Goal: Task Accomplishment & Management: Use online tool/utility

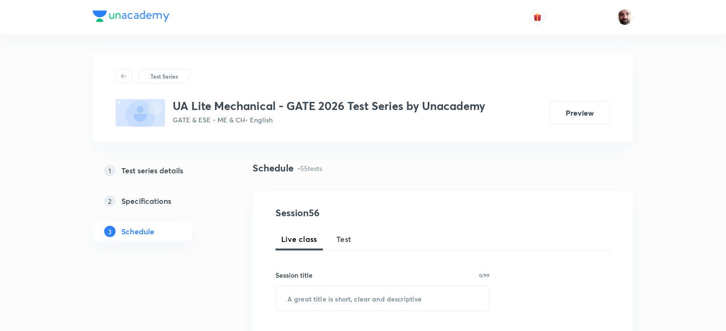
click at [344, 241] on span "Test" at bounding box center [343, 238] width 15 height 11
click at [338, 298] on input "text" at bounding box center [382, 298] width 213 height 24
paste input "Subject Test: Manfucturing Engineering"
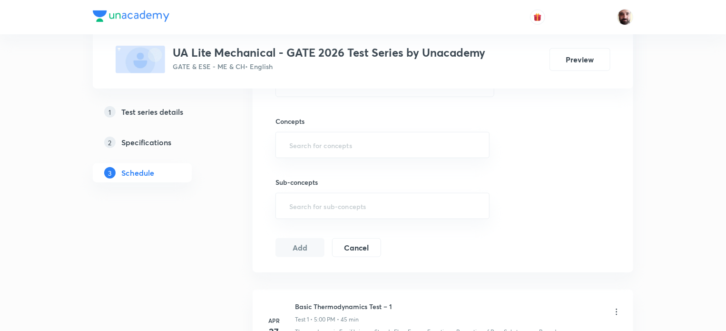
scroll to position [283, 0]
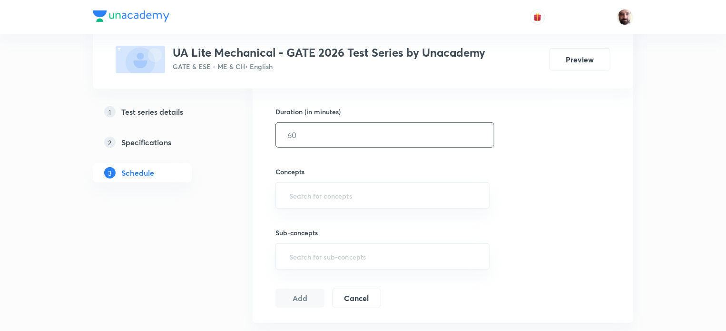
type input "Subject Test: Manfucturing Engineering"
click at [318, 137] on input "text" at bounding box center [385, 135] width 218 height 24
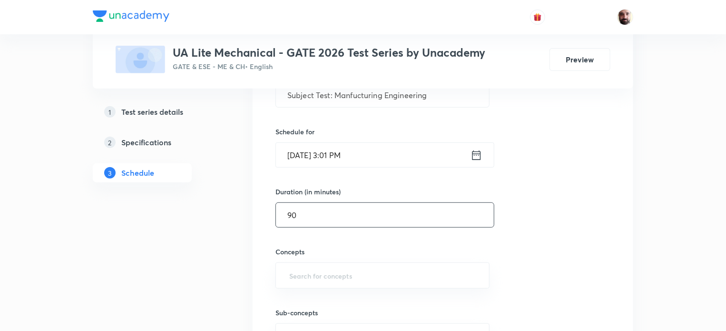
scroll to position [188, 0]
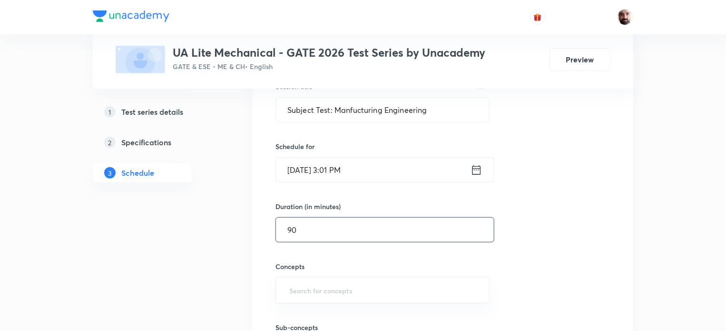
type input "90"
click at [474, 169] on icon at bounding box center [477, 169] width 12 height 13
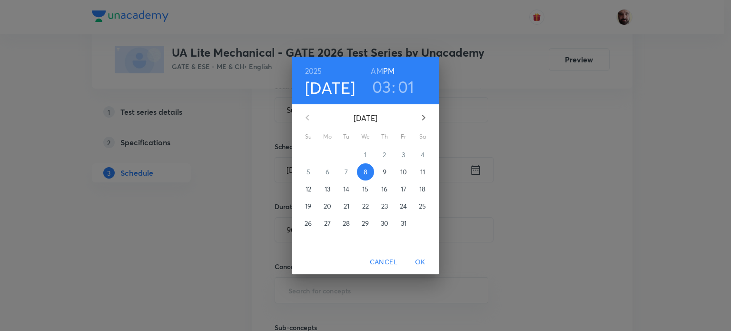
click at [383, 85] on h3 "03" at bounding box center [381, 87] width 19 height 20
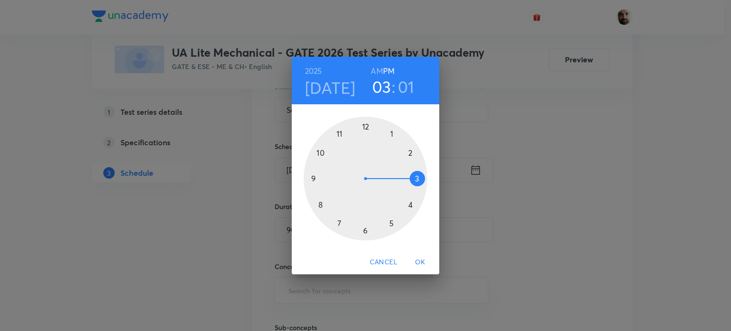
drag, startPoint x: 390, startPoint y: 227, endPoint x: 381, endPoint y: 155, distance: 73.4
click at [390, 225] on div at bounding box center [366, 179] width 124 height 124
click at [365, 123] on div at bounding box center [366, 179] width 124 height 124
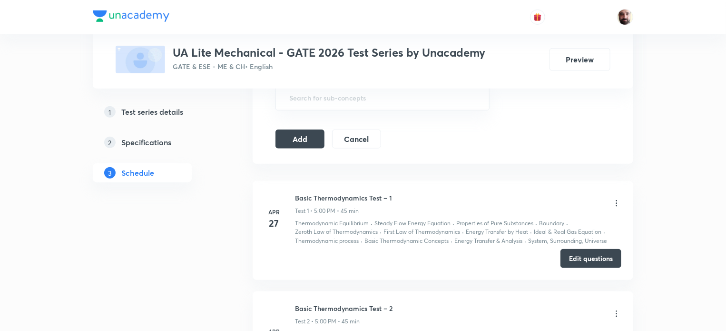
scroll to position [377, 0]
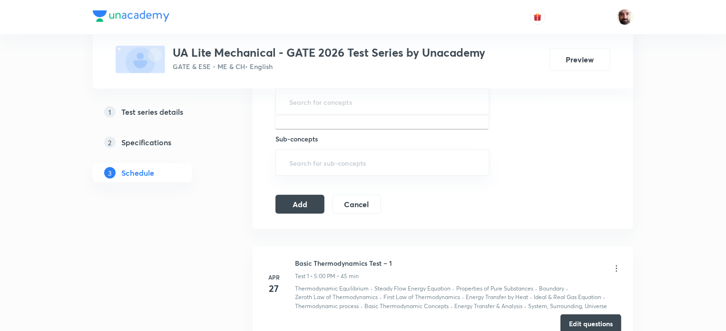
click at [353, 100] on input "text" at bounding box center [382, 102] width 190 height 18
type input "F"
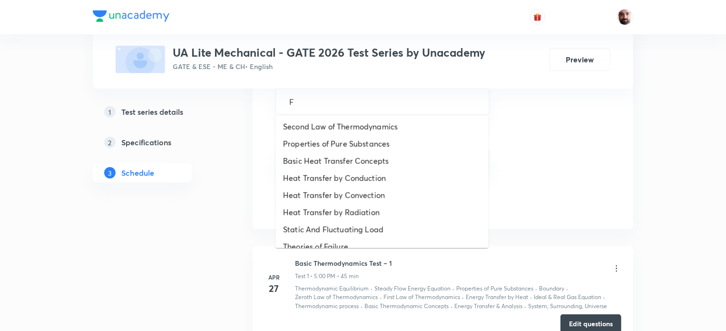
scroll to position [509, 0]
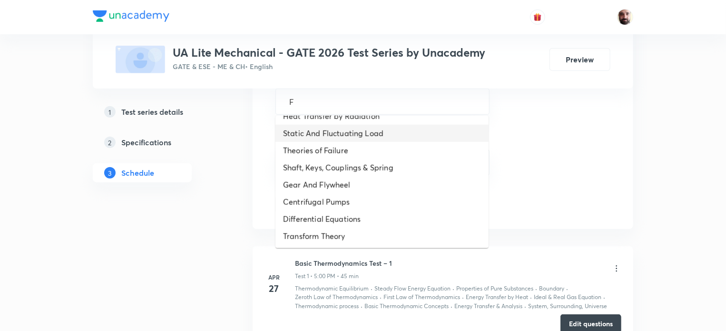
click at [317, 133] on li "Static And Fluctuating Load" at bounding box center [382, 133] width 213 height 17
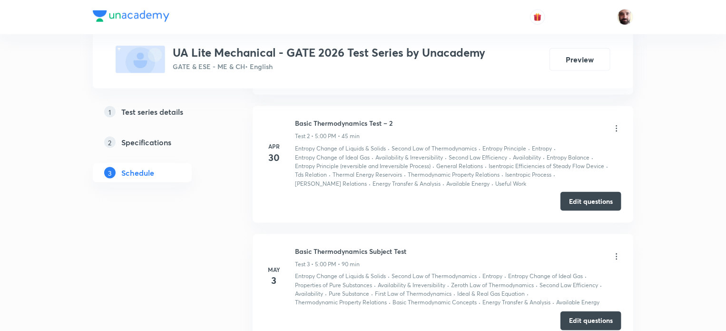
scroll to position [377, 0]
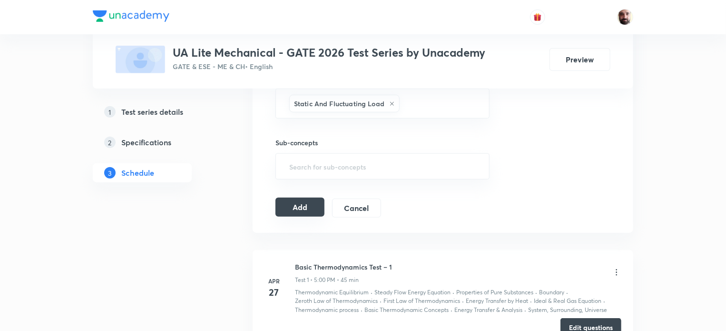
click at [305, 208] on button "Add" at bounding box center [300, 206] width 49 height 19
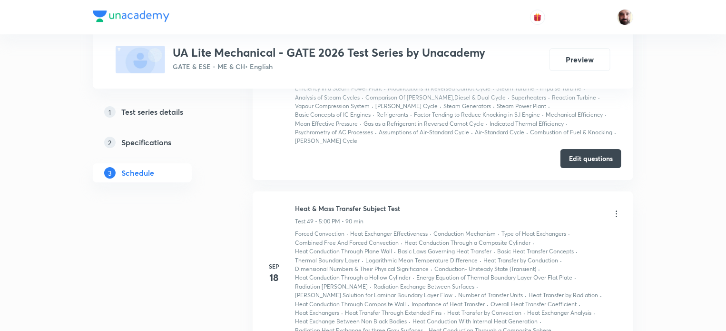
scroll to position [5979, 0]
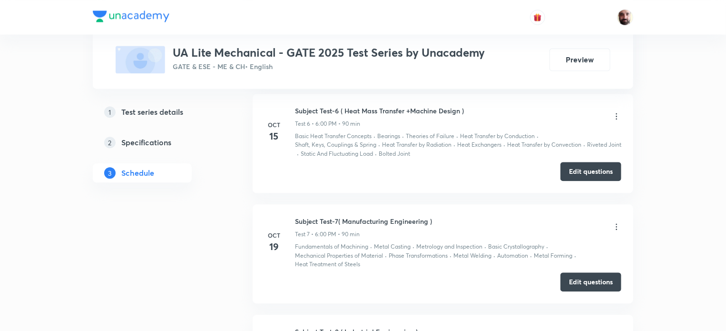
scroll to position [1038, 0]
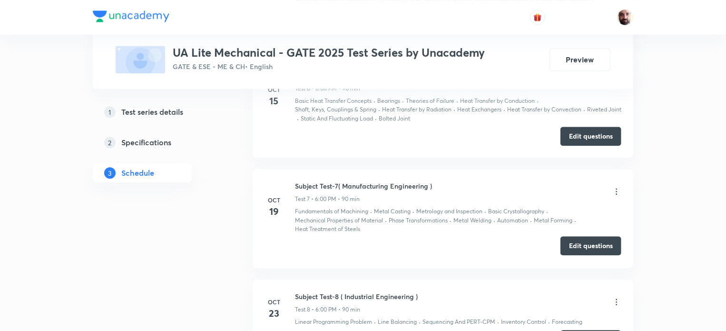
click at [605, 246] on button "Edit questions" at bounding box center [591, 245] width 61 height 19
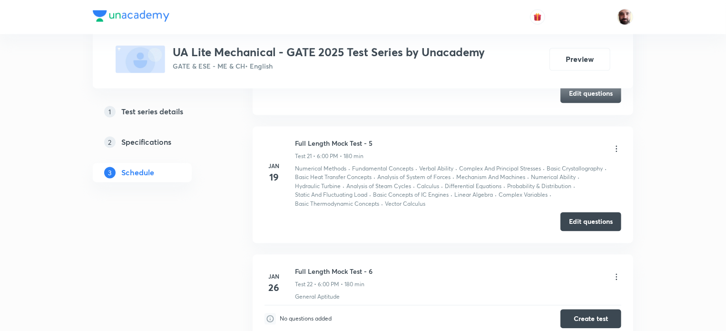
scroll to position [2700, 0]
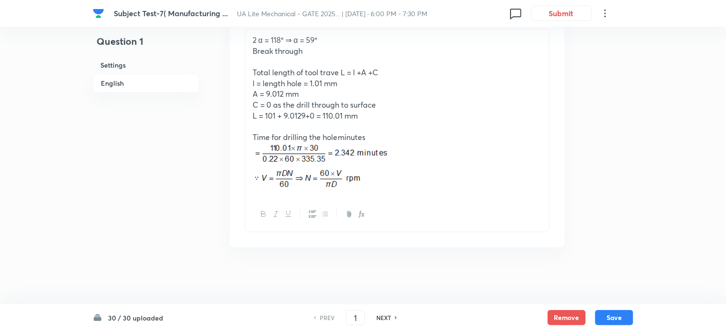
scroll to position [1100, 0]
click at [397, 316] on icon at bounding box center [396, 317] width 3 height 5
checkbox input "false"
type input "2"
checkbox input "true"
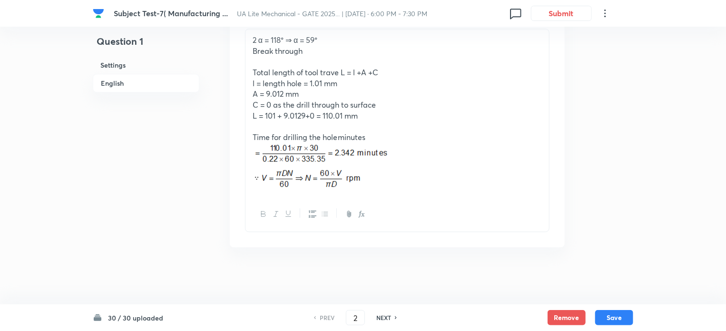
checkbox input "true"
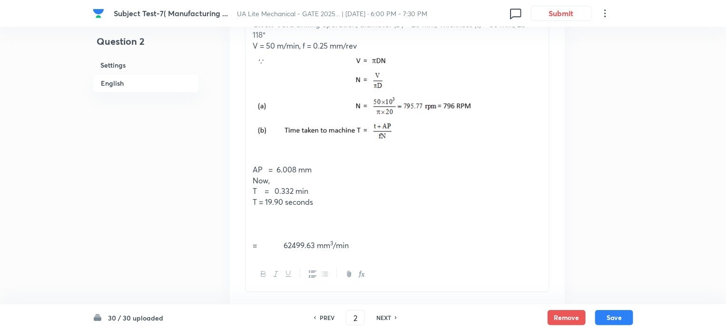
click at [397, 316] on icon at bounding box center [396, 317] width 3 height 5
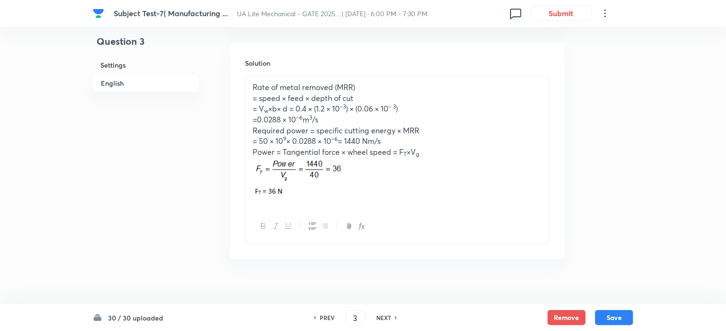
click at [397, 316] on icon at bounding box center [396, 317] width 3 height 5
type input "4"
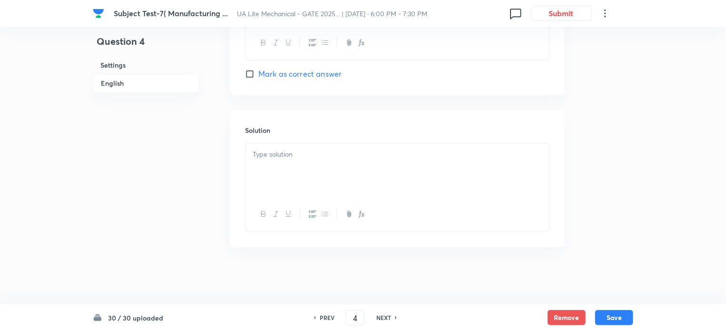
checkbox input "true"
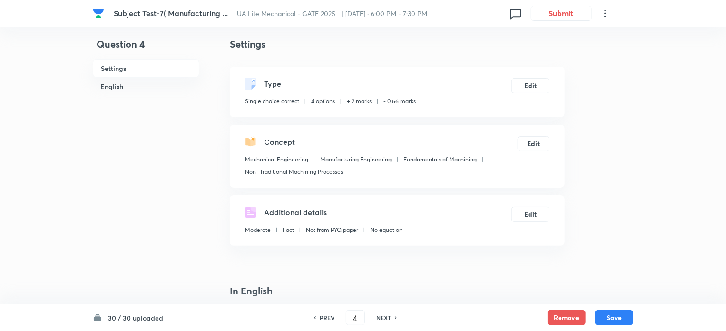
scroll to position [0, 0]
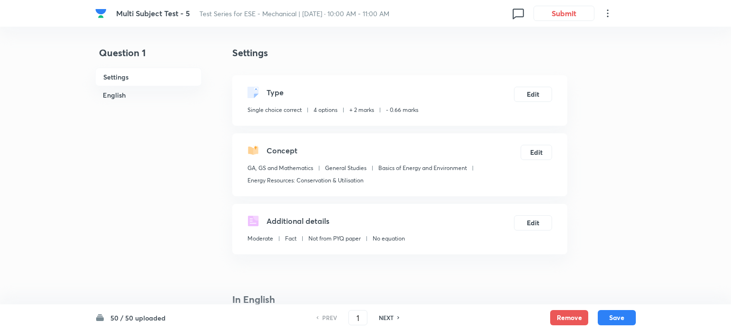
checkbox input "true"
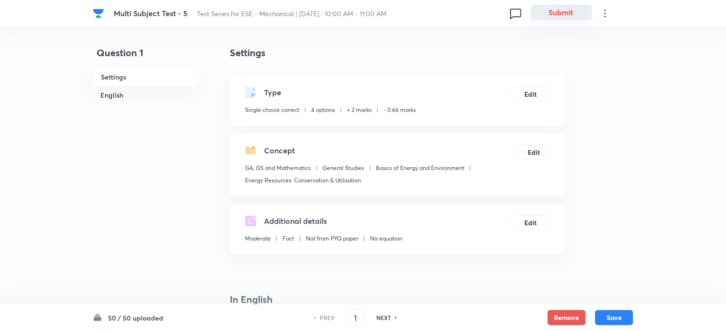
click at [550, 12] on button "Submit" at bounding box center [561, 12] width 61 height 15
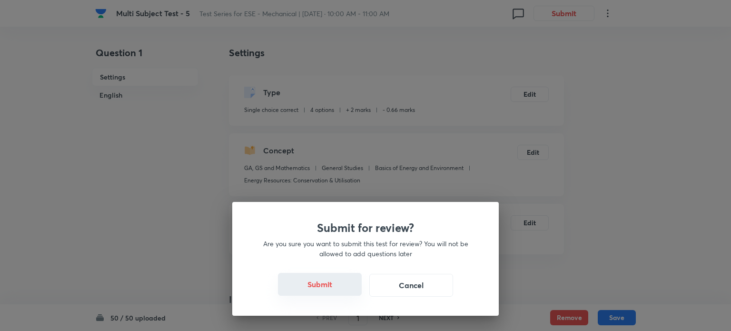
click at [318, 286] on button "Submit" at bounding box center [320, 284] width 84 height 23
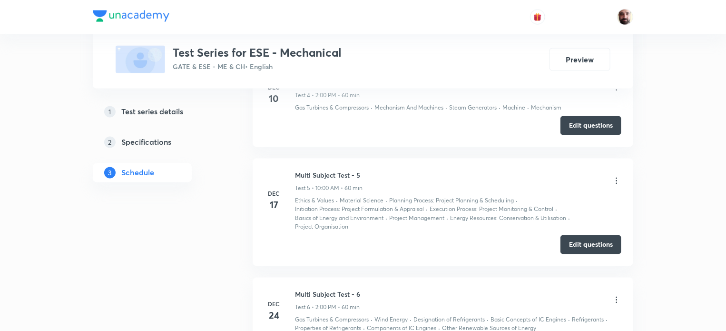
scroll to position [1011, 0]
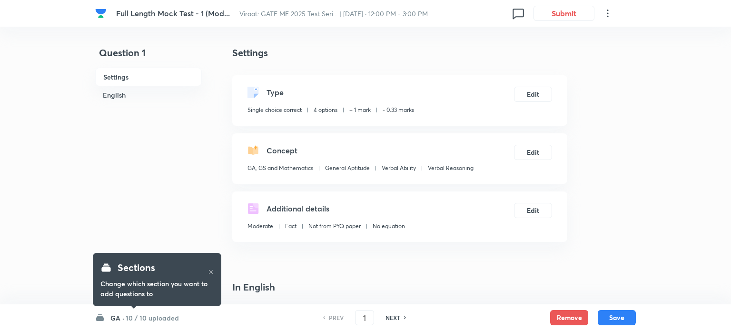
checkbox input "true"
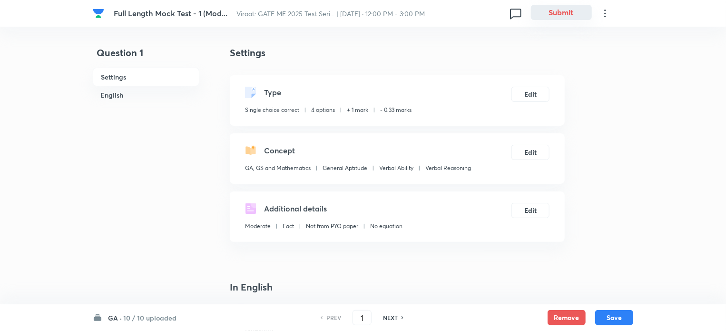
click at [555, 12] on button "Submit" at bounding box center [561, 12] width 61 height 15
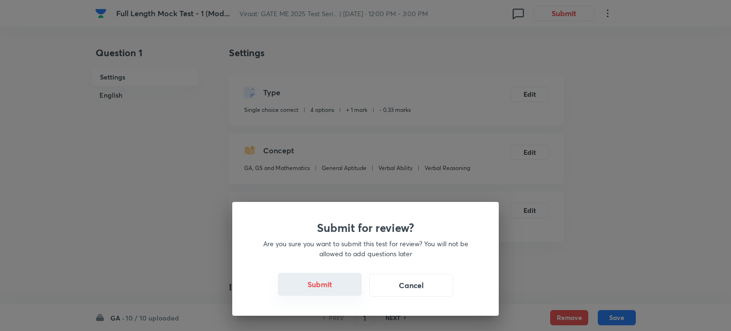
click at [322, 283] on button "Submit" at bounding box center [320, 284] width 84 height 23
click at [322, 284] on button "Submit" at bounding box center [320, 284] width 84 height 23
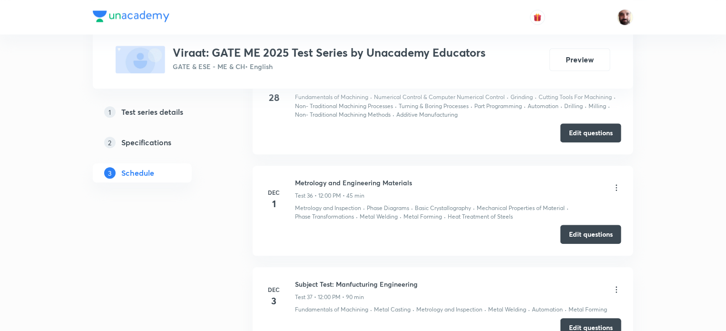
scroll to position [4763, 0]
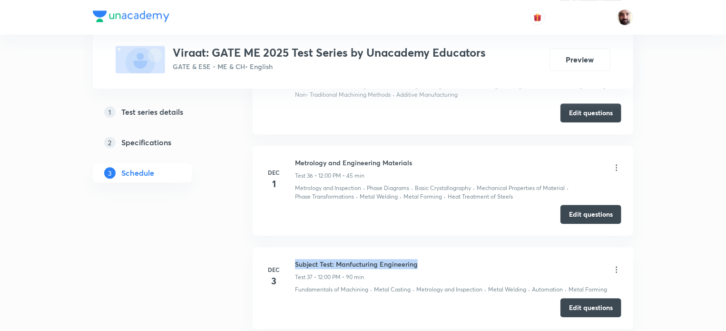
drag, startPoint x: 422, startPoint y: 241, endPoint x: 286, endPoint y: 226, distance: 136.9
click at [286, 247] on li "Dec 3 Subject Test: Manfucturing Engineering Test 37 • 12:00 PM • 90 min Fundam…" at bounding box center [443, 287] width 381 height 81
copy h6 "Subject Test: Manfucturing Engineering"
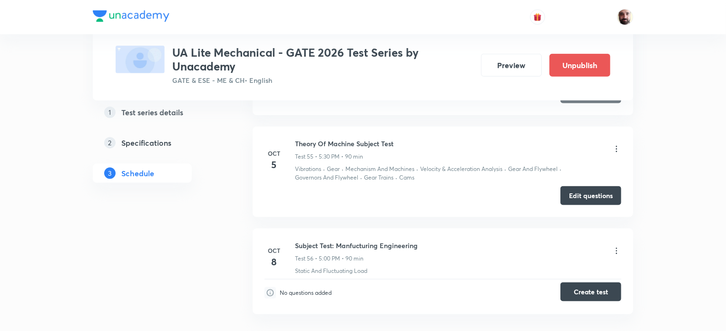
drag, startPoint x: 0, startPoint y: 0, endPoint x: 591, endPoint y: 264, distance: 647.8
click at [591, 282] on button "Create test" at bounding box center [591, 291] width 61 height 19
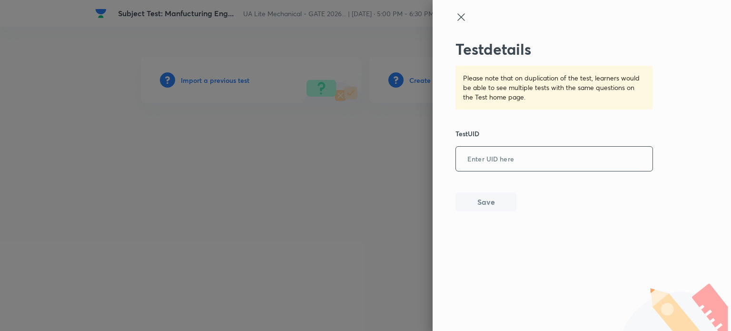
click at [508, 161] on input "text" at bounding box center [554, 159] width 197 height 23
paste input "UI8VJMNYP5"
type input "UI8VJMNYP5"
click at [489, 205] on button "Save" at bounding box center [485, 200] width 61 height 19
